Goal: Task Accomplishment & Management: Manage account settings

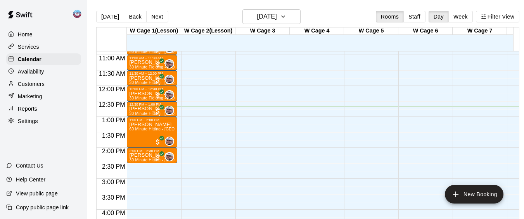
scroll to position [338, 0]
click at [155, 22] on button "Next" at bounding box center [157, 17] width 22 height 12
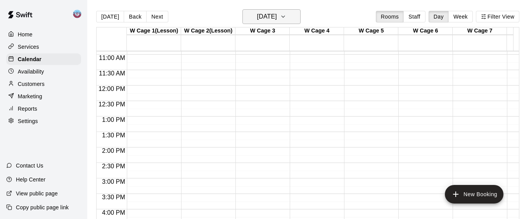
click at [286, 17] on icon "button" at bounding box center [283, 16] width 6 height 9
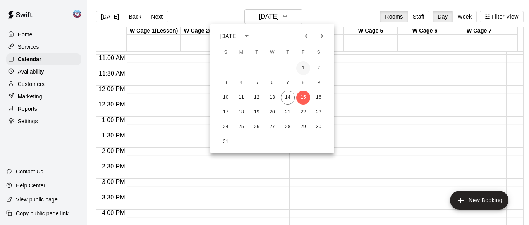
click at [305, 67] on button "1" at bounding box center [304, 68] width 14 height 14
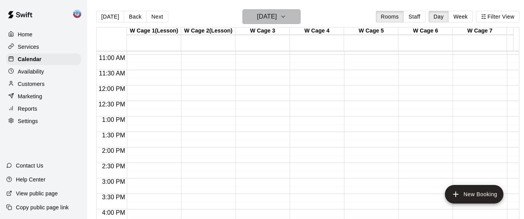
click at [286, 19] on icon "button" at bounding box center [283, 16] width 6 height 9
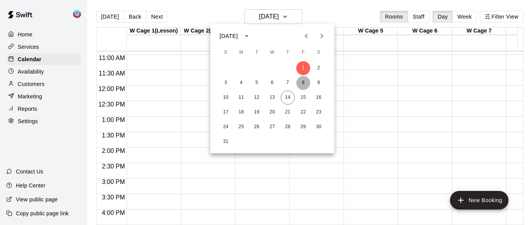
click at [302, 84] on button "8" at bounding box center [304, 83] width 14 height 14
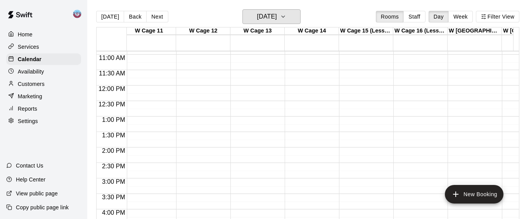
scroll to position [0, 0]
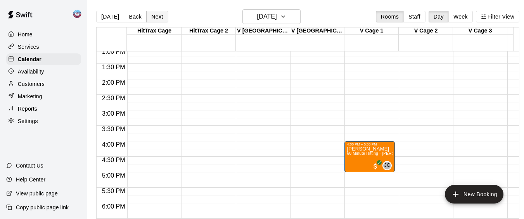
click at [146, 15] on button "Next" at bounding box center [157, 17] width 22 height 12
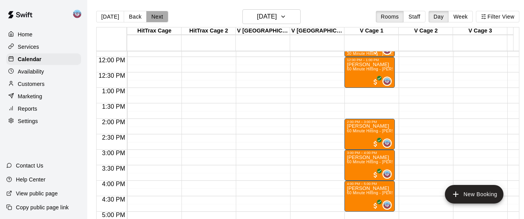
click at [155, 14] on button "Next" at bounding box center [157, 17] width 22 height 12
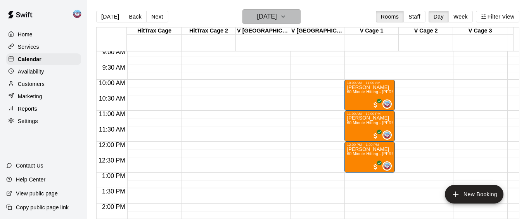
click at [286, 20] on icon "button" at bounding box center [283, 16] width 6 height 9
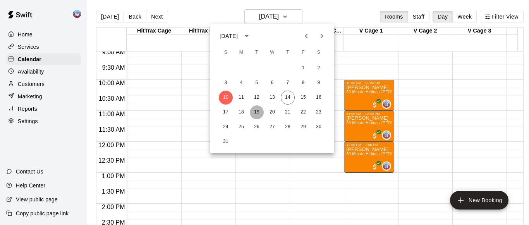
click at [257, 112] on button "19" at bounding box center [257, 112] width 14 height 14
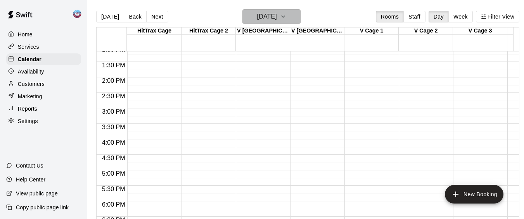
click at [286, 12] on icon "button" at bounding box center [283, 16] width 6 height 9
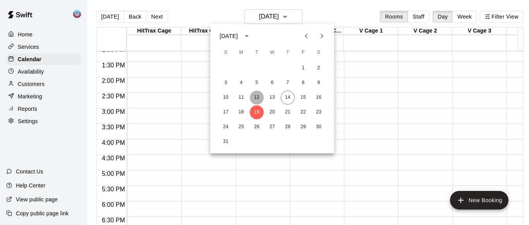
click at [257, 95] on button "12" at bounding box center [257, 98] width 14 height 14
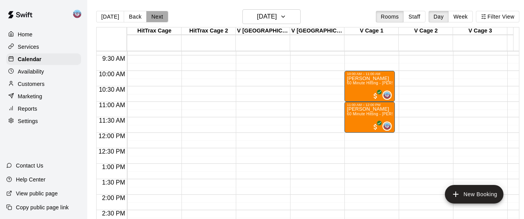
click at [152, 14] on button "Next" at bounding box center [157, 17] width 22 height 12
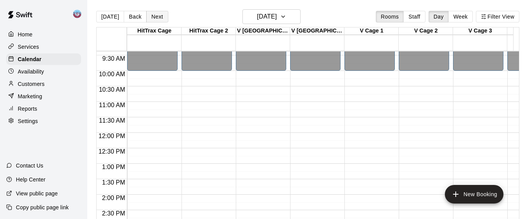
click at [152, 14] on button "Next" at bounding box center [157, 17] width 22 height 12
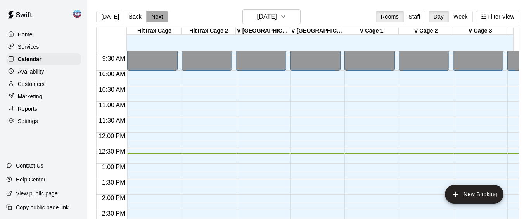
click at [152, 14] on button "Next" at bounding box center [157, 17] width 22 height 12
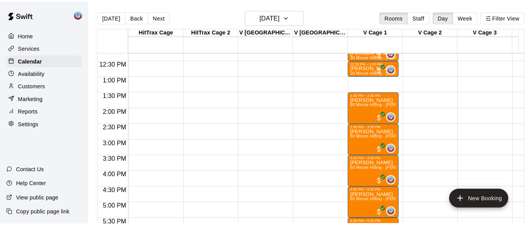
scroll to position [374, 1031]
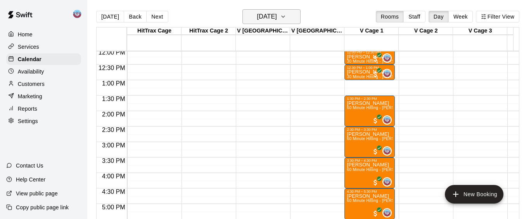
click at [286, 18] on icon "button" at bounding box center [283, 16] width 6 height 9
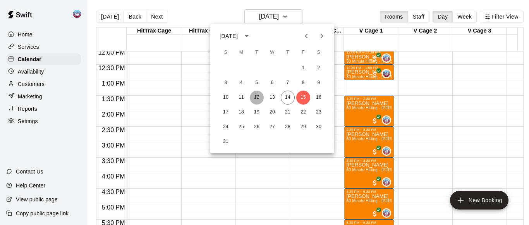
click at [256, 97] on button "12" at bounding box center [257, 98] width 14 height 14
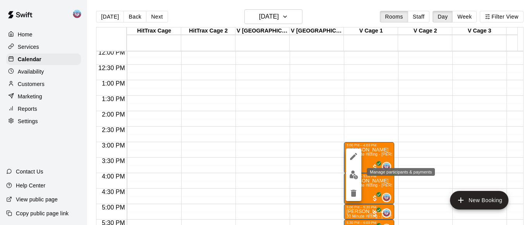
click at [352, 177] on img "edit" at bounding box center [354, 175] width 9 height 9
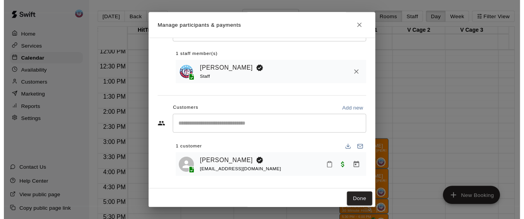
scroll to position [38, 0]
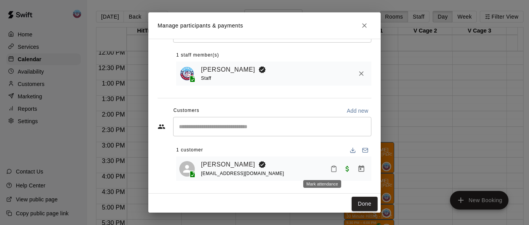
click at [332, 171] on icon "Mark attendance" at bounding box center [334, 169] width 5 height 5
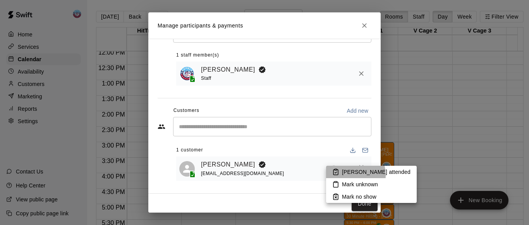
click at [348, 175] on p "[PERSON_NAME] attended" at bounding box center [376, 172] width 69 height 8
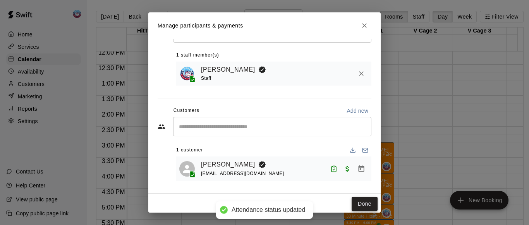
click at [352, 202] on button "Done" at bounding box center [365, 204] width 26 height 14
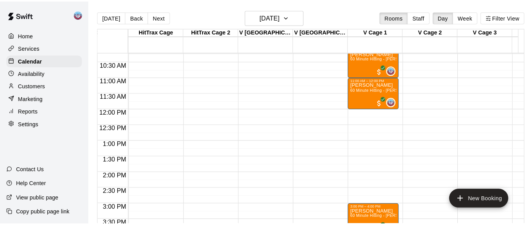
scroll to position [273, 1031]
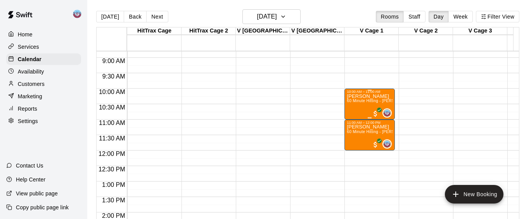
click at [359, 106] on div "[PERSON_NAME] 60 Minute Hitting - [PERSON_NAME]" at bounding box center [370, 203] width 46 height 219
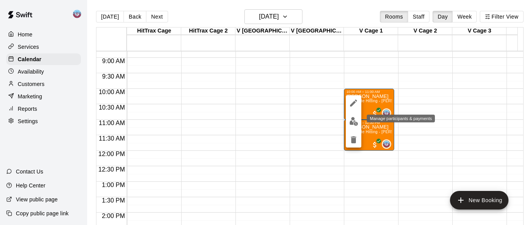
click at [354, 125] on img "edit" at bounding box center [354, 121] width 9 height 9
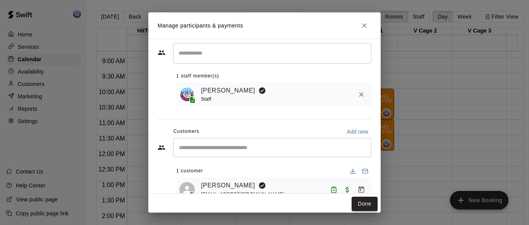
scroll to position [38, 0]
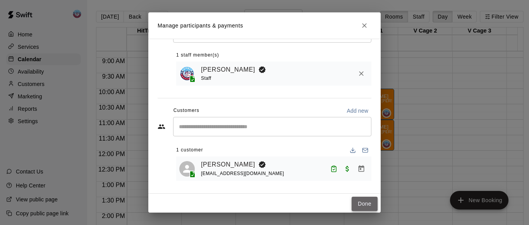
click at [355, 210] on button "Done" at bounding box center [365, 204] width 26 height 14
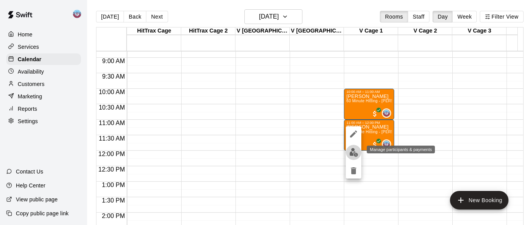
click at [356, 155] on img "edit" at bounding box center [354, 152] width 9 height 9
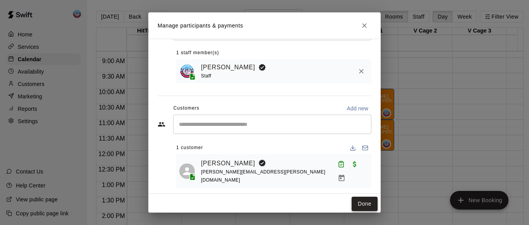
click at [357, 205] on button "Done" at bounding box center [365, 204] width 26 height 14
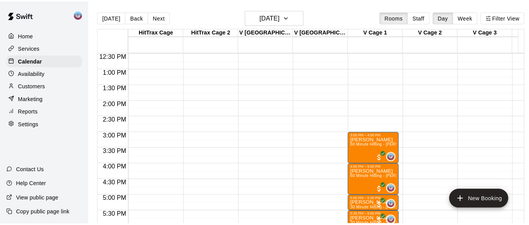
scroll to position [396, 1031]
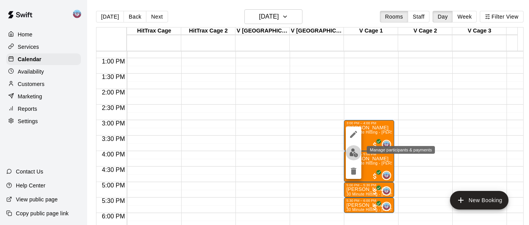
click at [354, 154] on img "edit" at bounding box center [354, 152] width 9 height 9
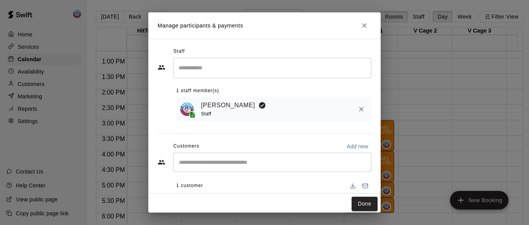
scroll to position [38, 0]
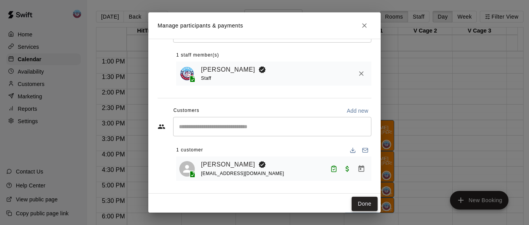
click at [357, 205] on button "Done" at bounding box center [365, 204] width 26 height 14
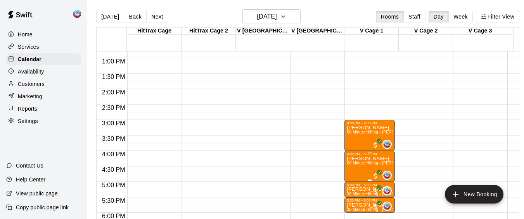
click at [358, 165] on span "60 Minute Hitting - [PERSON_NAME]" at bounding box center [381, 163] width 69 height 4
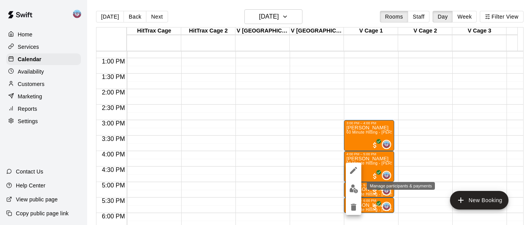
click at [354, 189] on img "edit" at bounding box center [354, 188] width 9 height 9
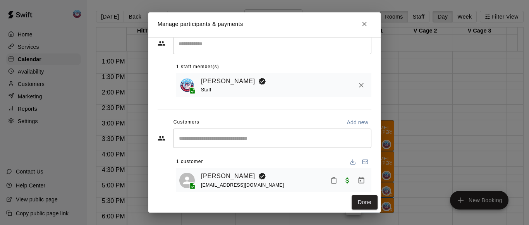
scroll to position [25, 0]
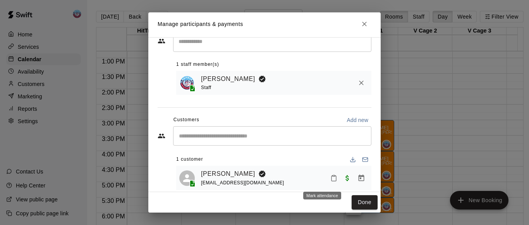
click at [333, 176] on rect "Mark attendance" at bounding box center [334, 175] width 2 height 1
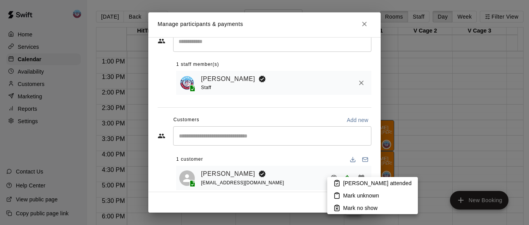
click at [336, 181] on icon at bounding box center [337, 183] width 7 height 7
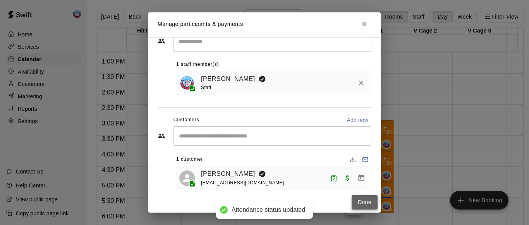
click at [352, 199] on button "Done" at bounding box center [365, 202] width 26 height 14
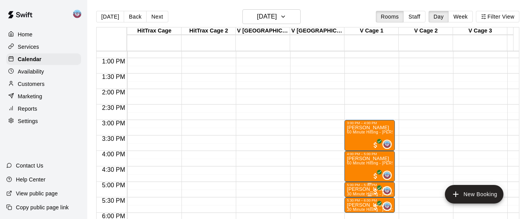
click at [357, 190] on p "[PERSON_NAME]" at bounding box center [370, 190] width 46 height 0
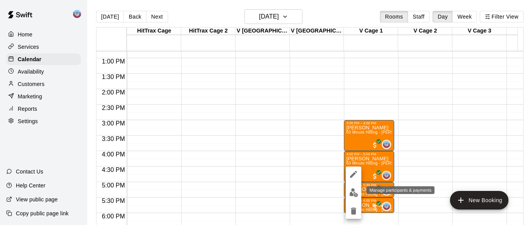
click at [351, 191] on img "edit" at bounding box center [354, 192] width 9 height 9
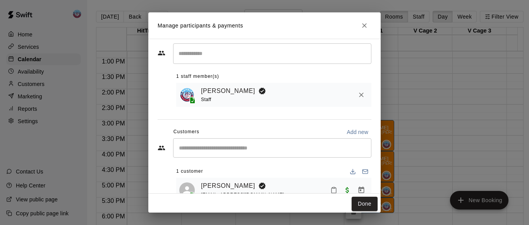
scroll to position [38, 0]
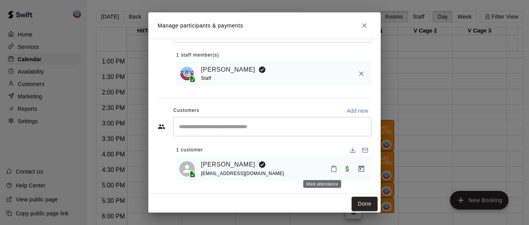
click at [331, 172] on icon "Mark attendance" at bounding box center [334, 168] width 7 height 7
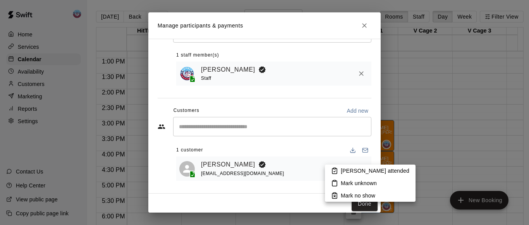
click at [333, 172] on icon at bounding box center [335, 171] width 5 height 5
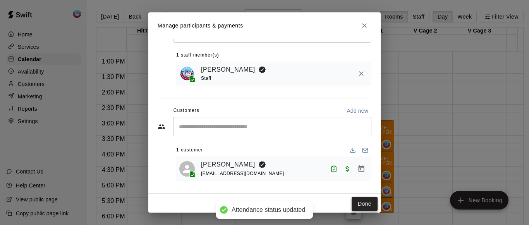
click at [353, 203] on button "Done" at bounding box center [365, 204] width 26 height 14
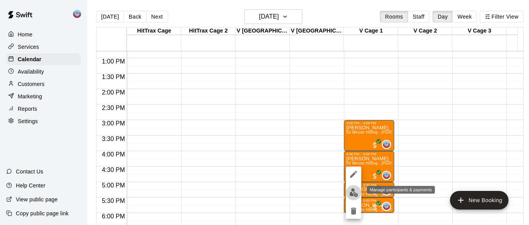
click at [353, 197] on img "edit" at bounding box center [354, 192] width 9 height 9
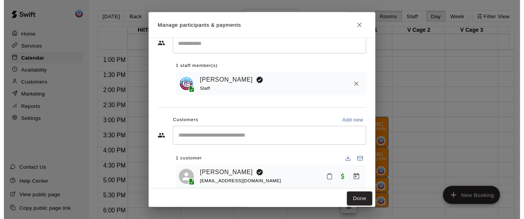
scroll to position [24, 0]
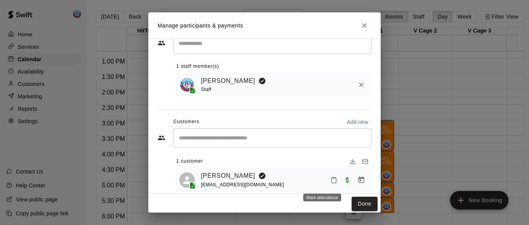
click at [331, 183] on icon "Mark attendance" at bounding box center [334, 180] width 7 height 7
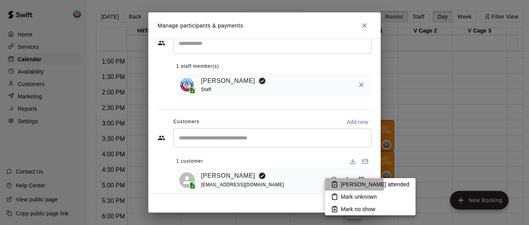
click at [341, 186] on p "[PERSON_NAME] attended" at bounding box center [375, 185] width 69 height 8
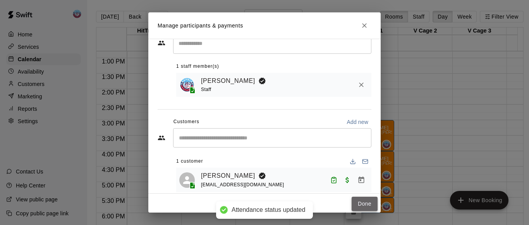
click at [353, 202] on button "Done" at bounding box center [365, 204] width 26 height 14
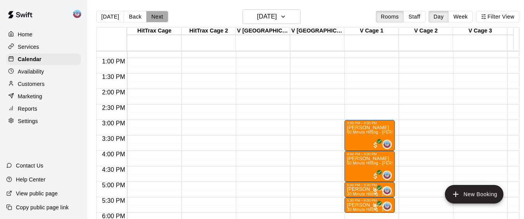
click at [150, 14] on button "Next" at bounding box center [157, 17] width 22 height 12
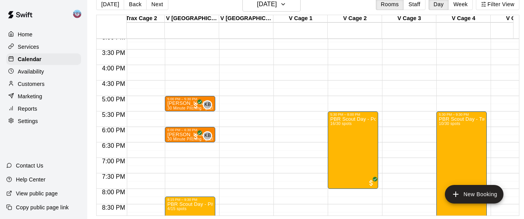
scroll to position [460, 1102]
